Goal: Task Accomplishment & Management: Use online tool/utility

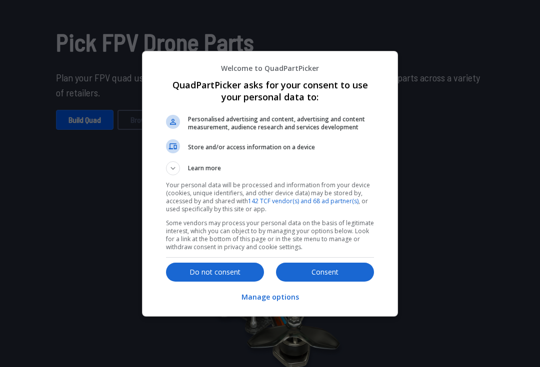
scroll to position [65, 0]
click at [341, 277] on p "Consent" at bounding box center [325, 272] width 98 height 10
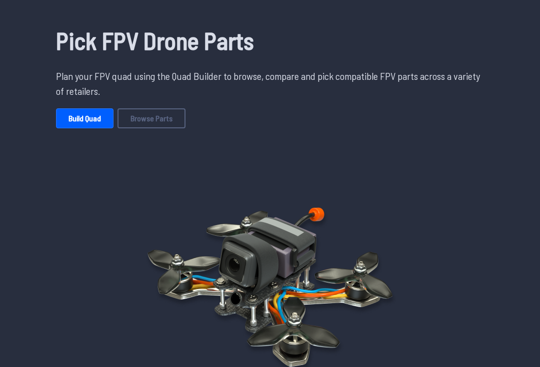
click at [67, 121] on link "Build Quad" at bounding box center [84, 118] width 57 height 20
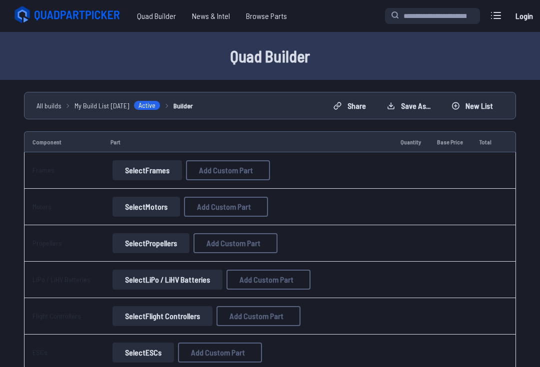
click at [134, 170] on button "Select Frames" at bounding box center [146, 170] width 69 height 20
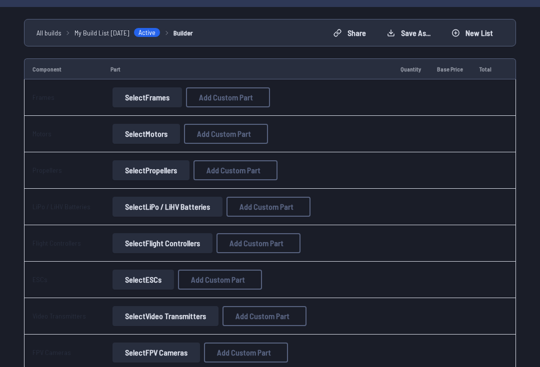
scroll to position [74, 0]
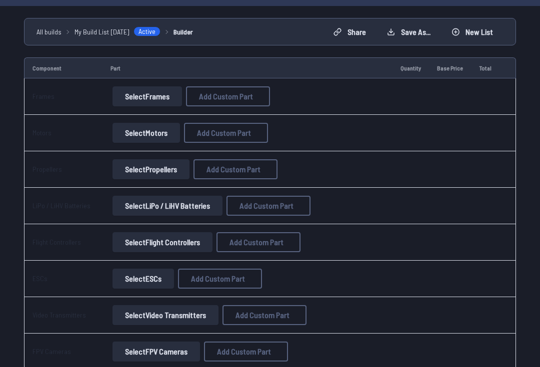
click at [168, 95] on button "Select Frames" at bounding box center [146, 96] width 69 height 20
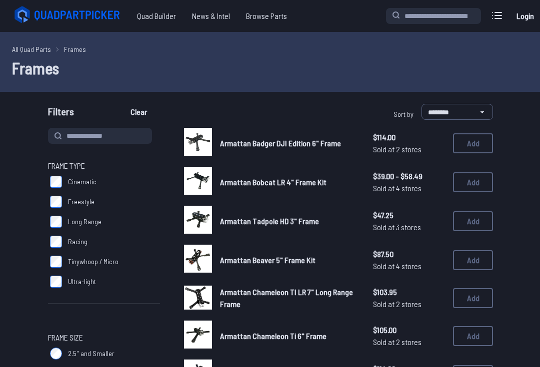
scroll to position [1, 0]
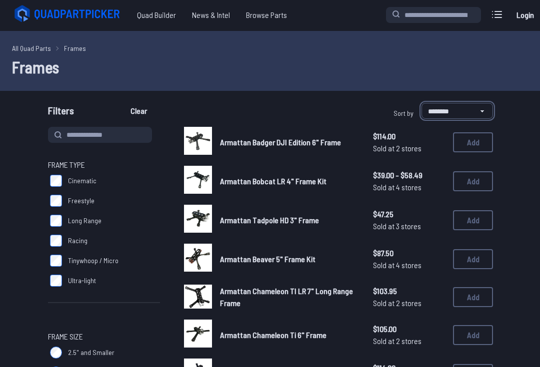
click at [480, 114] on select "**********" at bounding box center [456, 111] width 71 height 16
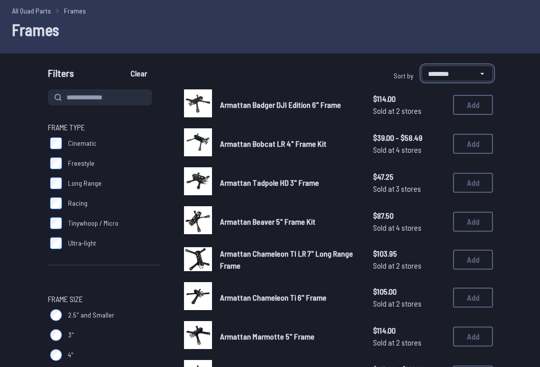
scroll to position [39, 0]
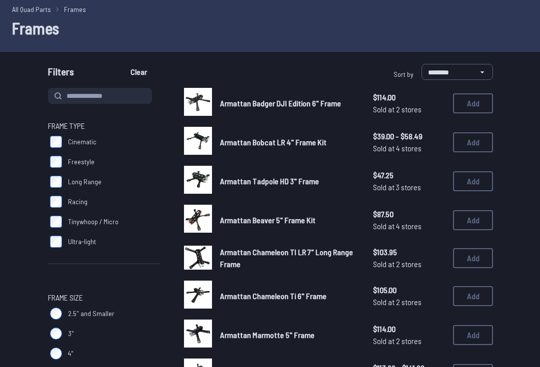
click at [478, 143] on button "Add" at bounding box center [473, 143] width 40 height 20
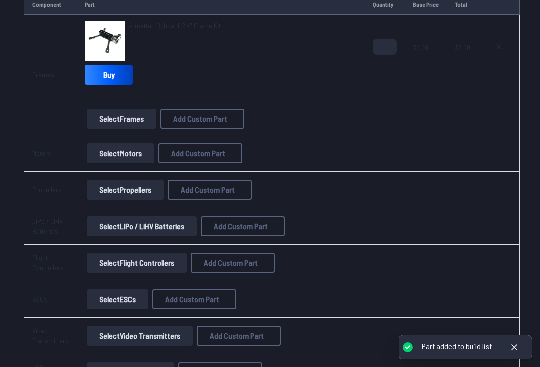
scroll to position [138, 0]
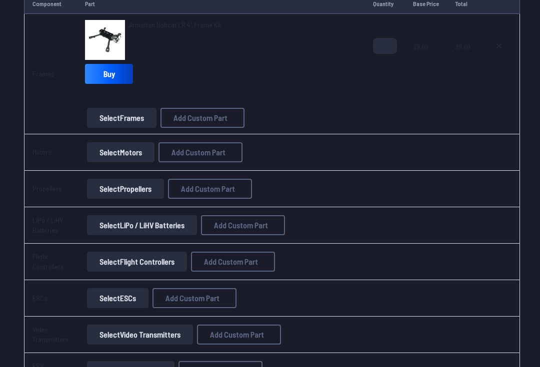
click at [102, 143] on button "Select Motors" at bounding box center [120, 152] width 67 height 20
click at [122, 150] on button "Select Motors" at bounding box center [120, 152] width 67 height 20
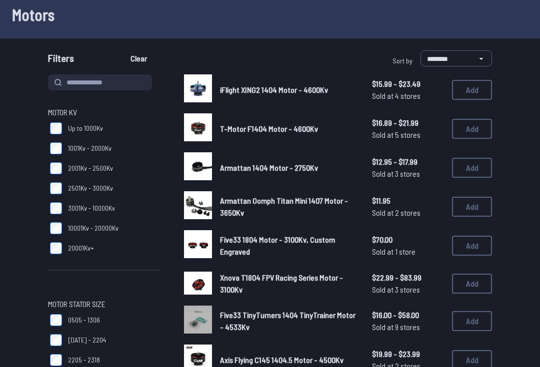
scroll to position [4, 0]
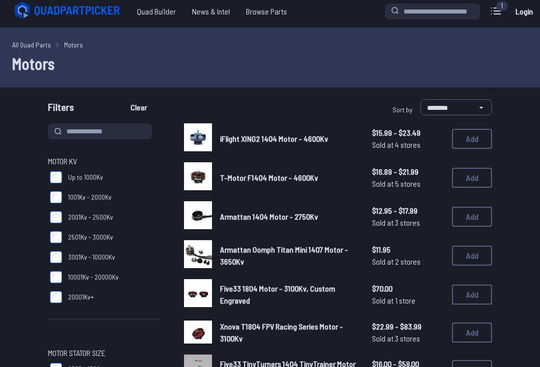
click at [481, 139] on button "Add" at bounding box center [472, 139] width 40 height 20
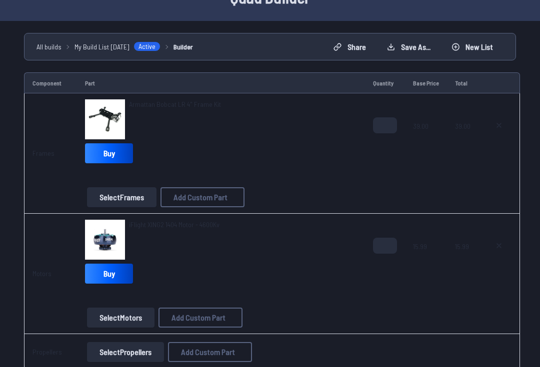
scroll to position [69, 0]
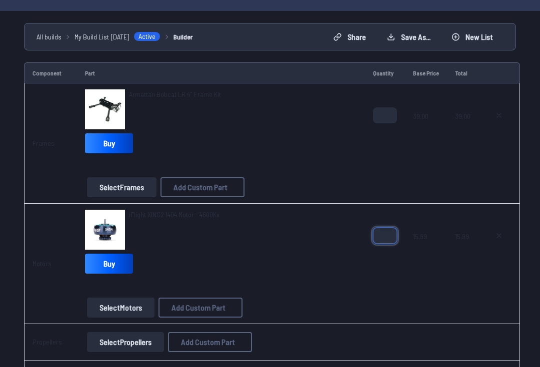
click at [383, 234] on input "*" at bounding box center [385, 236] width 24 height 16
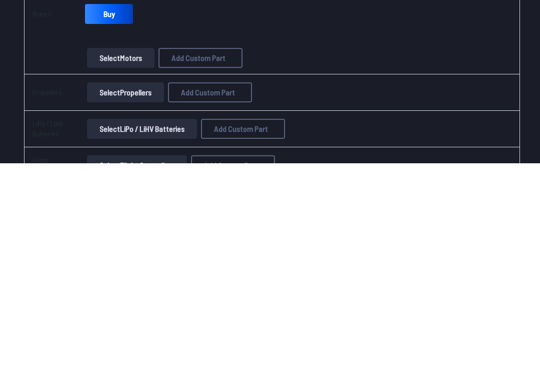
scroll to position [129, 0]
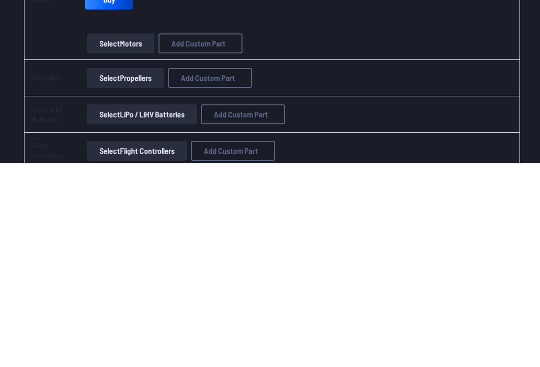
type input "*"
click at [111, 272] on button "Select Propellers" at bounding box center [125, 282] width 77 height 20
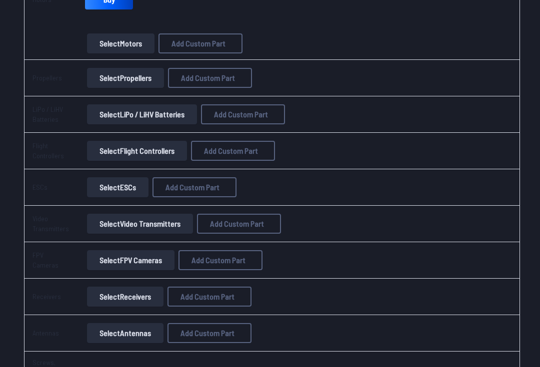
click at [112, 79] on button "Select Propellers" at bounding box center [125, 78] width 77 height 20
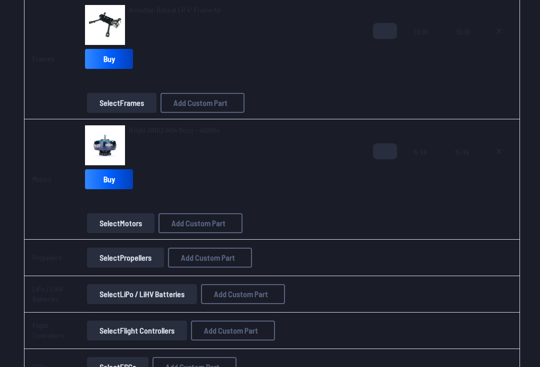
scroll to position [152, 0]
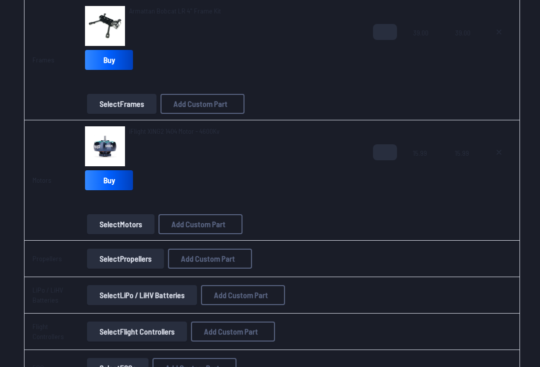
click at [111, 266] on button "Select Propellers" at bounding box center [125, 259] width 77 height 20
click at [140, 257] on button "Select Propellers" at bounding box center [125, 259] width 77 height 20
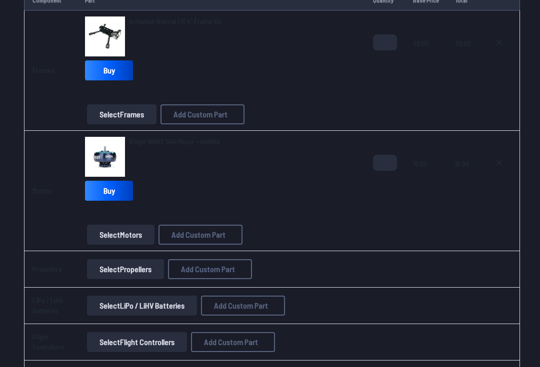
scroll to position [197, 0]
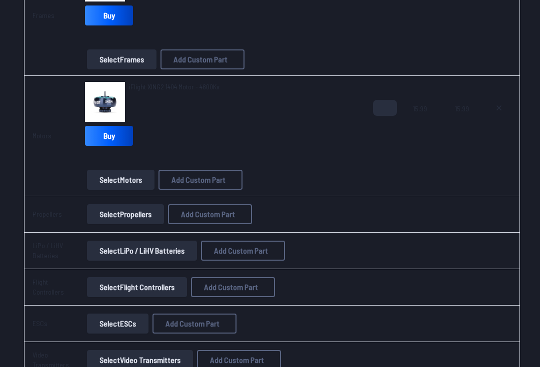
click at [131, 213] on button "Select Propellers" at bounding box center [125, 214] width 77 height 20
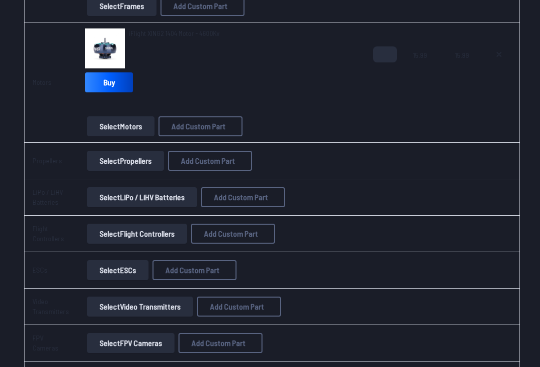
scroll to position [250, 0]
click at [143, 159] on button "Select Propellers" at bounding box center [125, 161] width 77 height 20
click at [114, 199] on button "Select LiPo / LiHV Batteries" at bounding box center [142, 197] width 110 height 20
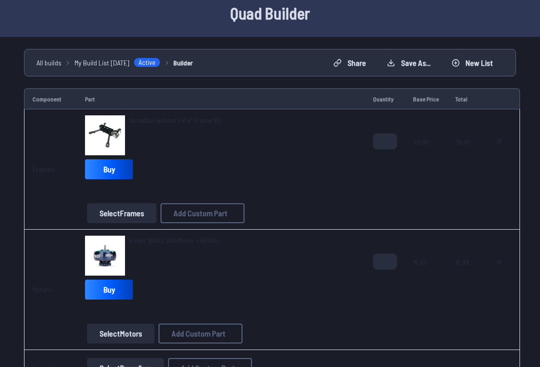
scroll to position [0, 0]
